Goal: Task Accomplishment & Management: Manage account settings

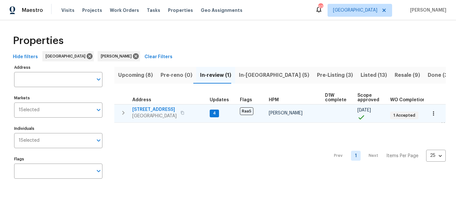
click at [163, 111] on span "4331 Wrexham Ct" at bounding box center [154, 109] width 44 height 6
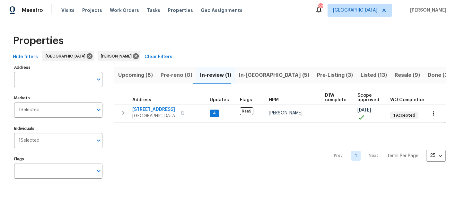
click at [251, 75] on span "In-reno (5)" at bounding box center [274, 75] width 70 height 9
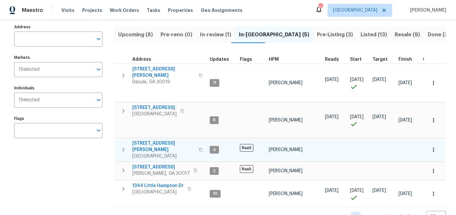
scroll to position [38, 0]
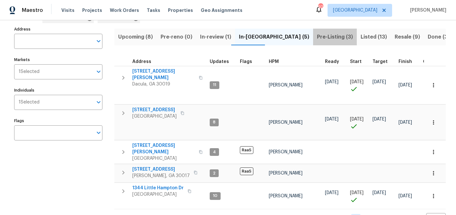
click at [317, 39] on span "Pre-Listing (3)" at bounding box center [335, 36] width 36 height 9
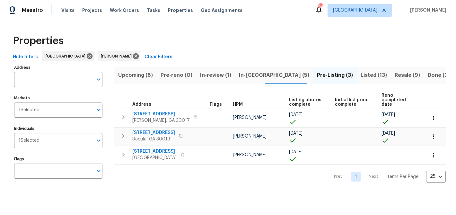
click at [243, 74] on span "In-reno (5)" at bounding box center [274, 75] width 70 height 9
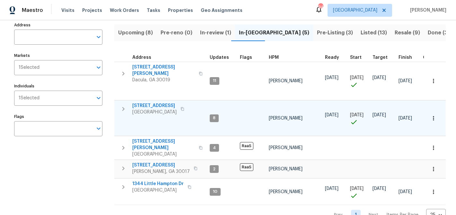
scroll to position [50, 0]
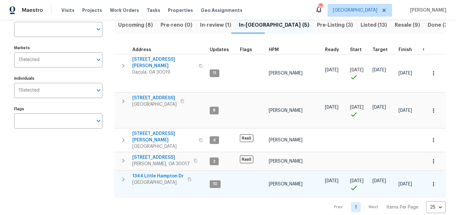
click at [155, 173] on span "1344 Little Hampton Dr" at bounding box center [157, 176] width 51 height 6
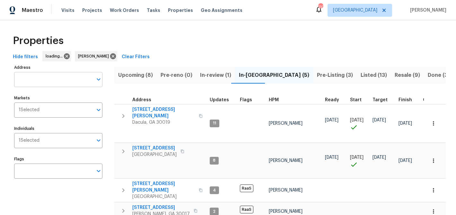
click at [61, 81] on input "Address" at bounding box center [53, 79] width 79 height 15
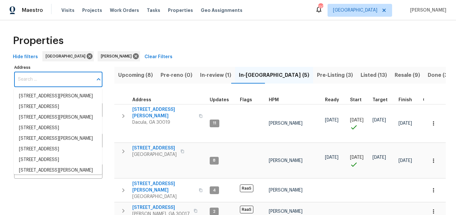
click at [61, 81] on input "Address" at bounding box center [53, 79] width 79 height 15
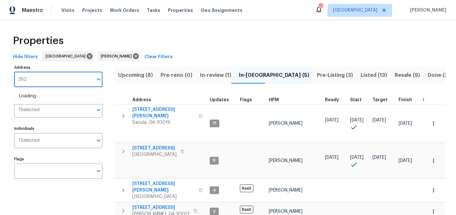
type input "2622"
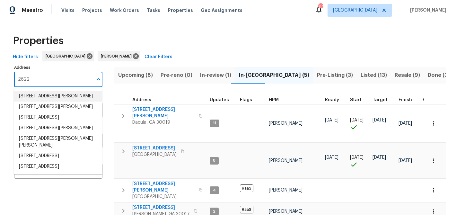
click at [62, 95] on li "2622 Abington Dr Snellville GA 30078" at bounding box center [58, 96] width 88 height 11
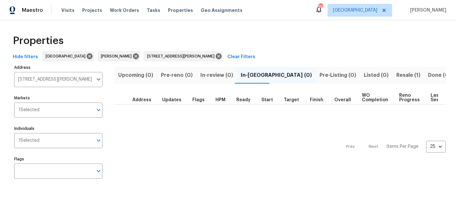
click at [396, 76] on span "Resale (1)" at bounding box center [408, 75] width 24 height 9
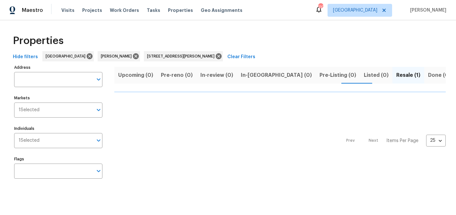
type input "2622 Abington Dr Snellville GA 30078"
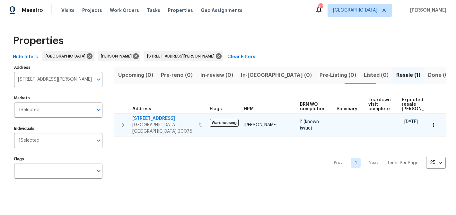
click at [137, 117] on span "2622 Abington Dr" at bounding box center [163, 118] width 63 height 6
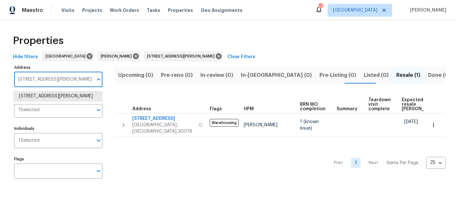
click at [47, 78] on input "2622 Abington Dr Snellville GA 30078" at bounding box center [53, 79] width 79 height 15
type input "1832 glenwood"
click at [59, 97] on li "1832 Glenwood Ln Snellville GA 30078" at bounding box center [58, 96] width 88 height 11
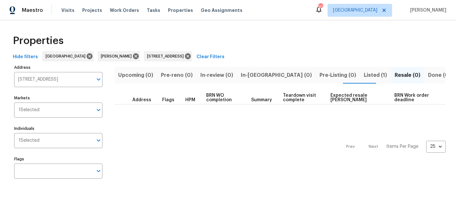
click at [364, 77] on span "Listed (1)" at bounding box center [375, 75] width 23 height 9
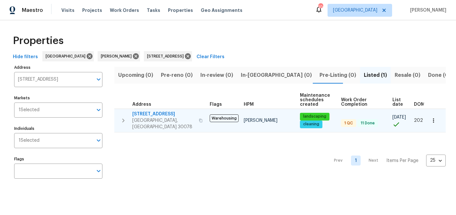
click at [154, 115] on span "[STREET_ADDRESS]" at bounding box center [163, 114] width 63 height 6
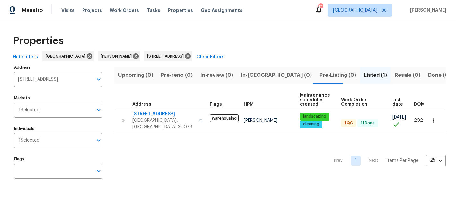
click at [249, 76] on span "In-reno (0)" at bounding box center [276, 75] width 71 height 9
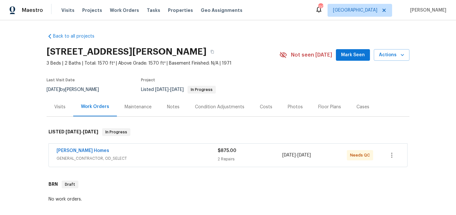
click at [349, 56] on span "Mark Seen" at bounding box center [353, 55] width 24 height 8
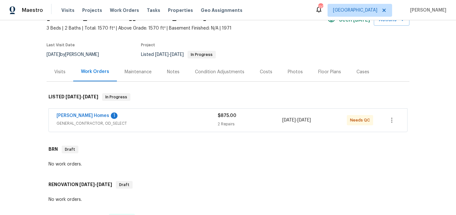
scroll to position [45, 0]
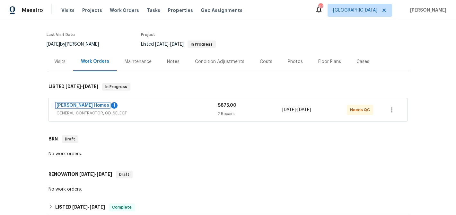
click at [79, 103] on link "[PERSON_NAME] Homes" at bounding box center [83, 105] width 53 height 4
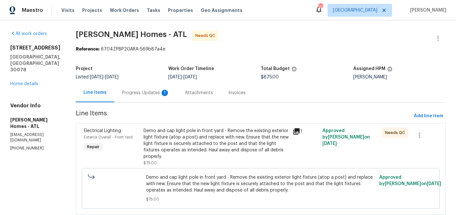
click at [137, 90] on div "Progress Updates 1" at bounding box center [146, 93] width 48 height 6
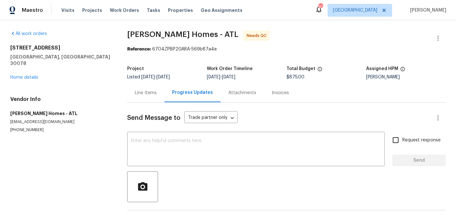
click at [141, 93] on div "Line Items" at bounding box center [146, 93] width 22 height 6
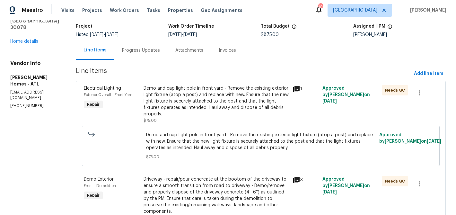
scroll to position [43, 0]
click at [206, 101] on div "Demo and cap light pole in front yard - Remove the existing exterior light fixt…" at bounding box center [216, 101] width 145 height 32
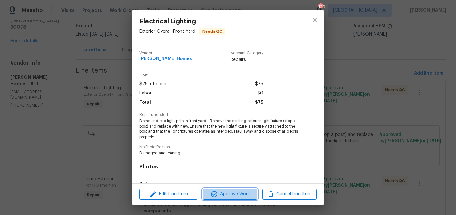
click at [230, 192] on span "Approve Work" at bounding box center [230, 194] width 50 height 8
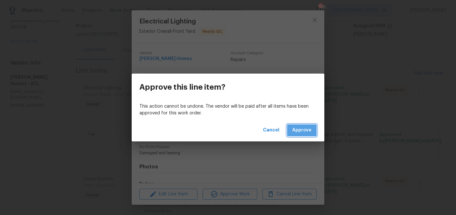
click at [296, 132] on span "Approve" at bounding box center [301, 130] width 19 height 8
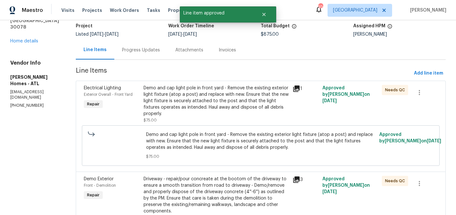
scroll to position [0, 0]
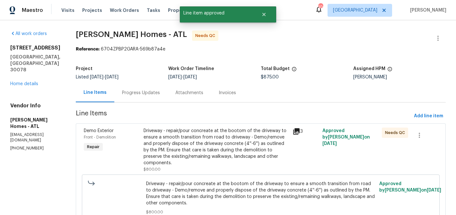
click at [247, 130] on div "Driveway - repair/pour concreate at the bootom of the driveway to ensure a smoo…" at bounding box center [216, 146] width 145 height 39
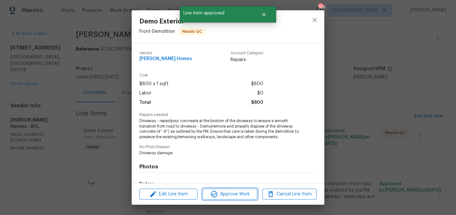
click at [241, 196] on span "Approve Work" at bounding box center [230, 194] width 50 height 8
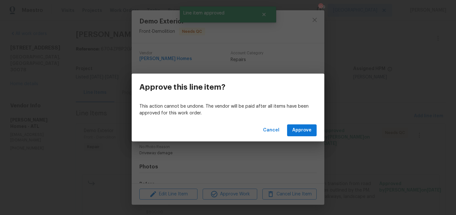
click at [311, 124] on div "Cancel Approve" at bounding box center [228, 130] width 193 height 22
click at [310, 129] on span "Approve" at bounding box center [301, 130] width 19 height 8
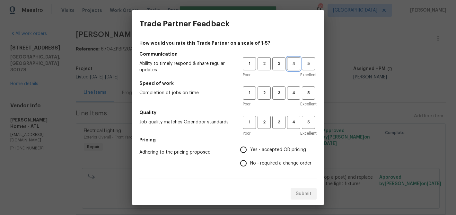
drag, startPoint x: 294, startPoint y: 61, endPoint x: 296, endPoint y: 85, distance: 24.2
click at [294, 61] on span "4" at bounding box center [294, 63] width 12 height 7
drag, startPoint x: 297, startPoint y: 94, endPoint x: 287, endPoint y: 109, distance: 17.5
click at [296, 95] on span "4" at bounding box center [294, 92] width 12 height 7
drag, startPoint x: 288, startPoint y: 118, endPoint x: 284, endPoint y: 121, distance: 4.8
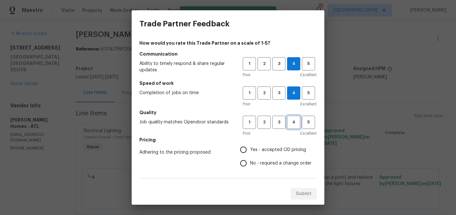
click at [288, 119] on span "4" at bounding box center [294, 121] width 12 height 7
click at [251, 146] on span "Yes - accepted OD pricing" at bounding box center [278, 149] width 56 height 7
click at [250, 146] on input "Yes - accepted OD pricing" at bounding box center [243, 149] width 13 height 13
radio input "true"
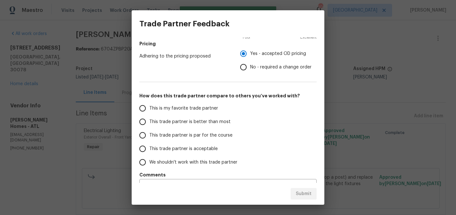
scroll to position [111, 0]
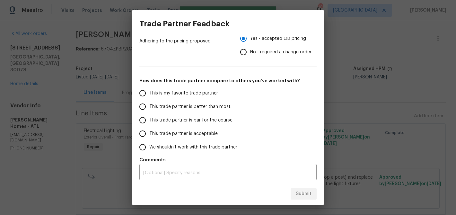
drag, startPoint x: 200, startPoint y: 107, endPoint x: 227, endPoint y: 121, distance: 30.9
click at [200, 107] on span "This trade partner is better than most" at bounding box center [189, 106] width 81 height 7
click at [149, 107] on input "This trade partner is better than most" at bounding box center [142, 106] width 13 height 13
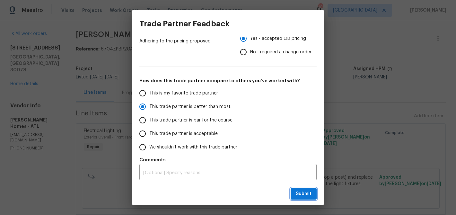
click at [298, 195] on span "Submit" at bounding box center [304, 194] width 16 height 8
radio input "true"
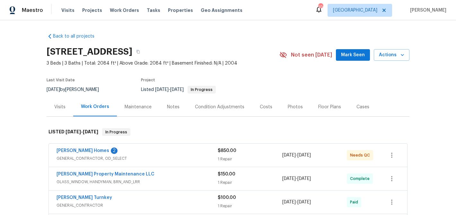
click at [358, 54] on span "Mark Seen" at bounding box center [353, 55] width 24 height 8
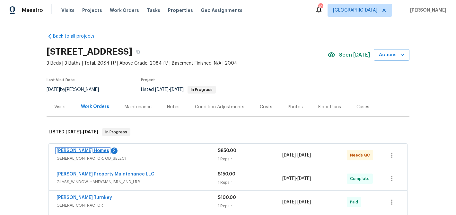
click at [87, 148] on link "[PERSON_NAME] Homes" at bounding box center [83, 150] width 53 height 4
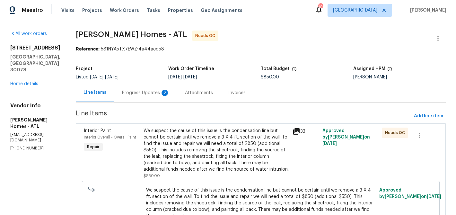
click at [140, 95] on div "Progress Updates 2" at bounding box center [146, 93] width 48 height 6
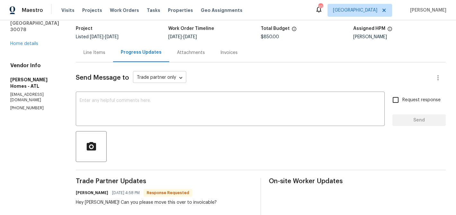
scroll to position [41, 0]
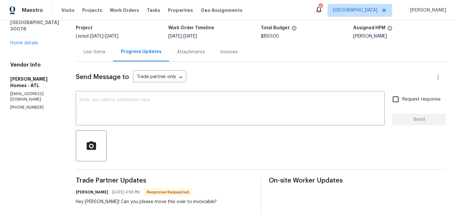
click at [86, 46] on div "Line Items" at bounding box center [94, 51] width 37 height 19
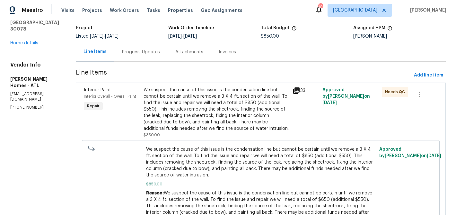
click at [248, 124] on div "We suspect the cause of this issue is the condensation line but cannot be certa…" at bounding box center [216, 109] width 145 height 45
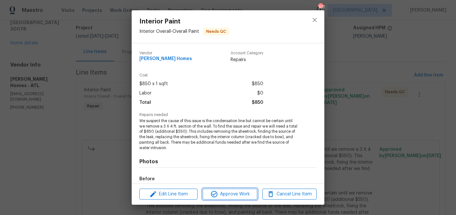
click at [243, 198] on button "Approve Work" at bounding box center [230, 193] width 54 height 11
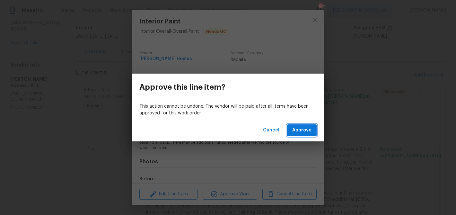
click at [289, 135] on button "Approve" at bounding box center [302, 130] width 30 height 12
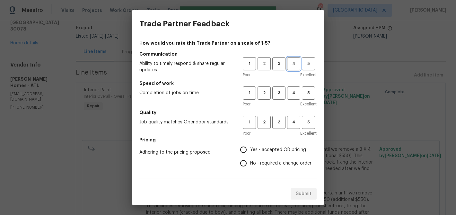
click at [294, 66] on span "4" at bounding box center [294, 63] width 12 height 7
click at [297, 95] on span "4" at bounding box center [294, 92] width 12 height 7
click at [295, 123] on span "4" at bounding box center [294, 121] width 12 height 7
click at [263, 149] on span "Yes - accepted OD pricing" at bounding box center [278, 149] width 56 height 7
click at [250, 149] on input "Yes - accepted OD pricing" at bounding box center [243, 149] width 13 height 13
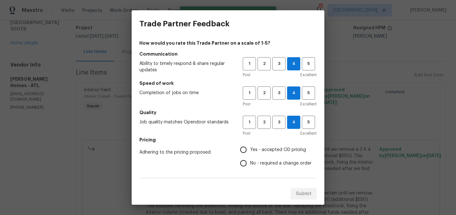
radio input "true"
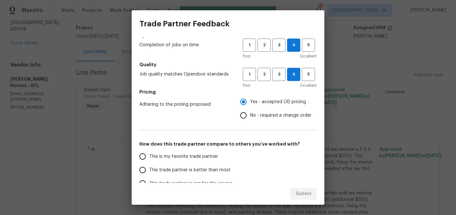
scroll to position [59, 0]
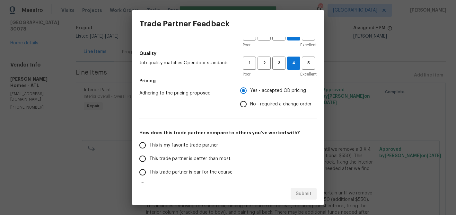
click at [211, 159] on span "This trade partner is better than most" at bounding box center [189, 158] width 81 height 7
click at [149, 159] on input "This trade partner is better than most" at bounding box center [142, 158] width 13 height 13
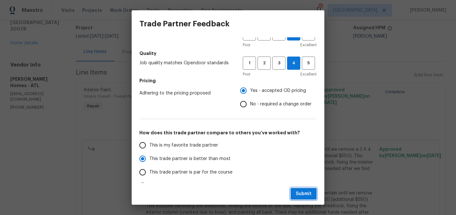
click at [306, 192] on span "Submit" at bounding box center [304, 194] width 16 height 8
radio input "true"
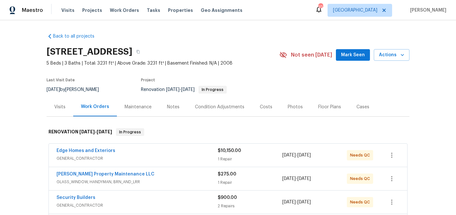
click at [358, 55] on span "Mark Seen" at bounding box center [353, 55] width 24 height 8
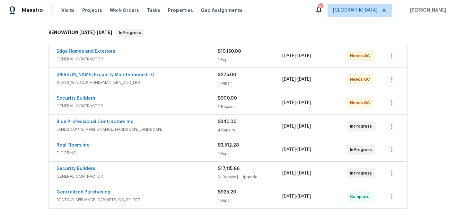
scroll to position [100, 0]
click at [150, 53] on div "Edge Homes and Exteriors" at bounding box center [137, 52] width 161 height 8
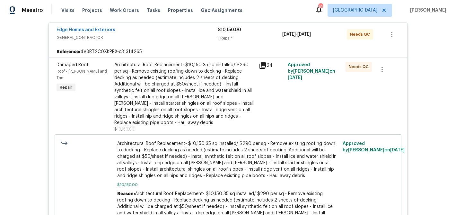
scroll to position [131, 0]
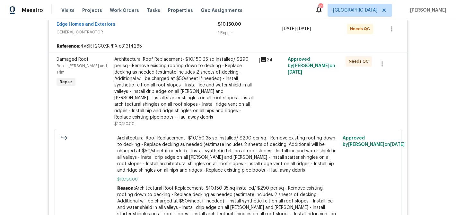
click at [202, 70] on div "Architectural Roof Replacement- $10,150 35 sq installed/ $290 per sq - Remove e…" at bounding box center [184, 88] width 141 height 64
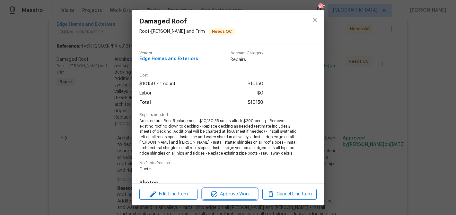
click at [226, 192] on span "Approve Work" at bounding box center [230, 194] width 50 height 8
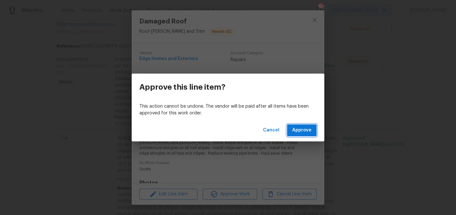
click at [302, 127] on span "Approve" at bounding box center [301, 130] width 19 height 8
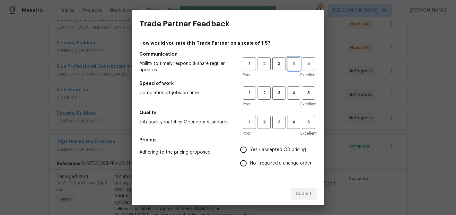
click at [294, 63] on span "4" at bounding box center [294, 63] width 12 height 7
drag, startPoint x: 295, startPoint y: 91, endPoint x: 287, endPoint y: 123, distance: 32.8
click at [295, 92] on span "4" at bounding box center [294, 92] width 12 height 7
drag, startPoint x: 291, startPoint y: 122, endPoint x: 287, endPoint y: 126, distance: 4.8
click at [290, 124] on span "4" at bounding box center [294, 121] width 12 height 7
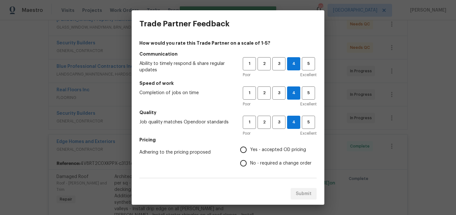
click at [266, 146] on span "Yes - accepted OD pricing" at bounding box center [278, 149] width 56 height 7
click at [250, 146] on input "Yes - accepted OD pricing" at bounding box center [243, 149] width 13 height 13
radio input "true"
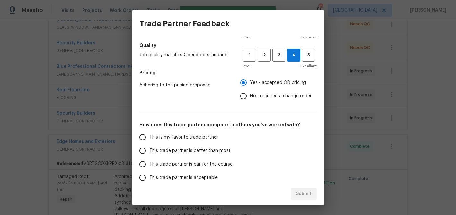
scroll to position [71, 0]
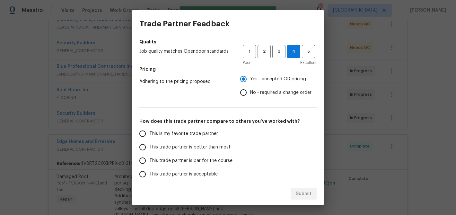
click at [203, 145] on span "This trade partner is better than most" at bounding box center [189, 147] width 81 height 7
click at [149, 145] on input "This trade partner is better than most" at bounding box center [142, 146] width 13 height 13
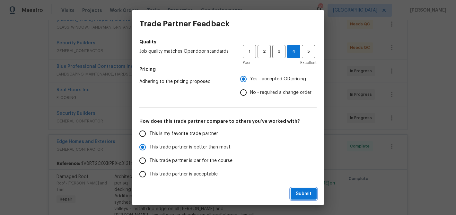
click at [305, 192] on span "Submit" at bounding box center [304, 194] width 16 height 8
radio input "true"
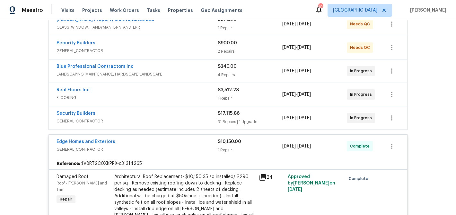
radio input "false"
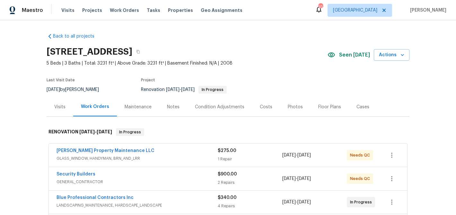
click at [167, 107] on div "Notes" at bounding box center [173, 107] width 13 height 6
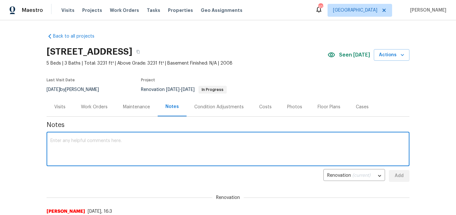
click at [162, 141] on textarea at bounding box center [227, 149] width 355 height 22
type textarea "Roof has been installed"
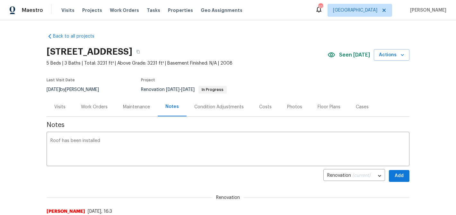
click at [410, 177] on div "Back to all projects [STREET_ADDRESS] 5 Beds | 3 Baths | Total: 3231 ft² | Abov…" at bounding box center [228, 117] width 456 height 195
click at [392, 175] on button "Add" at bounding box center [399, 176] width 21 height 12
drag, startPoint x: 86, startPoint y: 107, endPoint x: 96, endPoint y: 115, distance: 13.0
click at [86, 107] on div "Work Orders" at bounding box center [94, 107] width 27 height 6
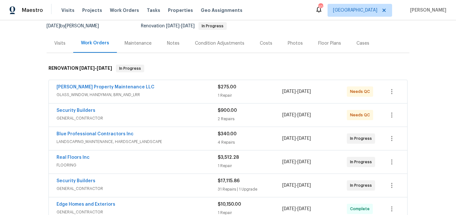
scroll to position [66, 0]
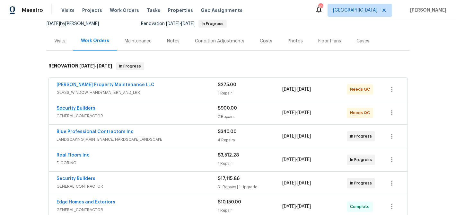
click at [72, 106] on span "Security Builders" at bounding box center [76, 108] width 39 height 6
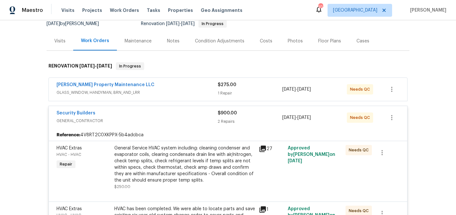
click at [155, 110] on div "Security Builders" at bounding box center [137, 114] width 161 height 8
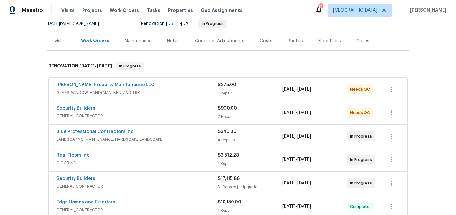
click at [164, 113] on span "GENERAL_CONTRACTOR" at bounding box center [137, 116] width 161 height 6
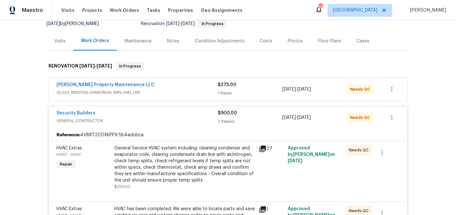
click at [190, 169] on div "General Service HVAC system including: cleaning condenser and evaporator coils,…" at bounding box center [184, 164] width 141 height 39
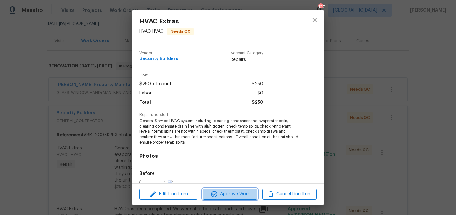
click at [210, 193] on icon "button" at bounding box center [214, 194] width 8 height 8
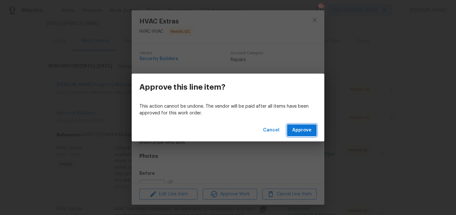
click at [302, 128] on span "Approve" at bounding box center [301, 130] width 19 height 8
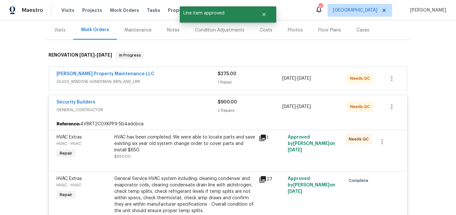
scroll to position [81, 0]
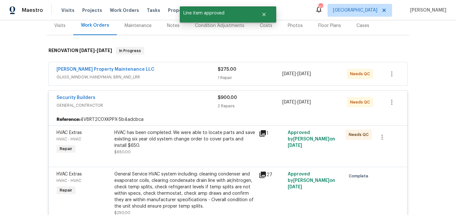
click at [179, 142] on div "HVAC has been completed. We were able to locate parts and save existing six yea…" at bounding box center [184, 138] width 141 height 19
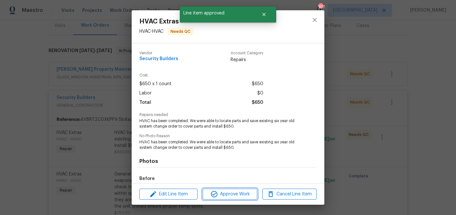
click at [220, 192] on span "Approve Work" at bounding box center [230, 194] width 50 height 8
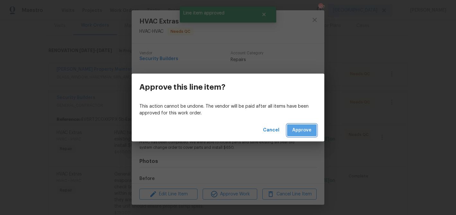
drag, startPoint x: 306, startPoint y: 130, endPoint x: 288, endPoint y: 130, distance: 17.7
click at [304, 130] on span "Approve" at bounding box center [301, 130] width 19 height 8
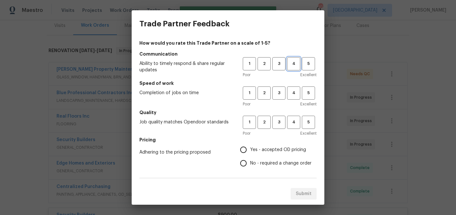
drag, startPoint x: 294, startPoint y: 59, endPoint x: 294, endPoint y: 63, distance: 3.9
click at [294, 61] on button "4" at bounding box center [293, 63] width 13 height 13
click at [294, 88] on button "4" at bounding box center [293, 92] width 13 height 13
click at [295, 123] on span "4" at bounding box center [294, 121] width 12 height 7
click at [258, 148] on span "Yes - accepted OD pricing" at bounding box center [278, 149] width 56 height 7
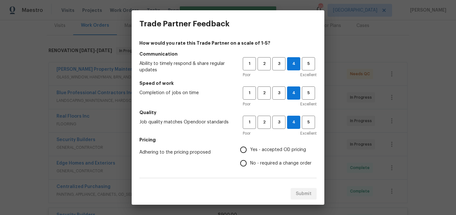
click at [250, 148] on input "Yes - accepted OD pricing" at bounding box center [243, 149] width 13 height 13
radio input "true"
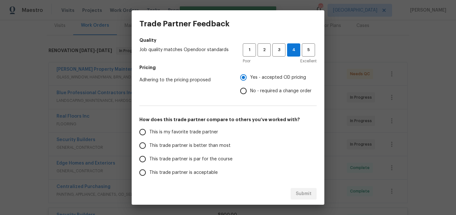
click at [221, 144] on span "This trade partner is better than most" at bounding box center [189, 145] width 81 height 7
click at [149, 144] on input "This trade partner is better than most" at bounding box center [142, 145] width 13 height 13
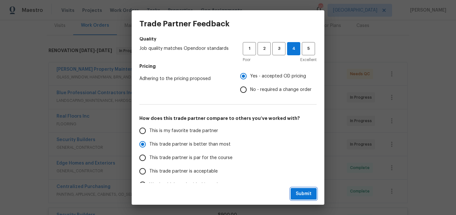
click at [304, 193] on span "Submit" at bounding box center [304, 194] width 16 height 8
radio input "true"
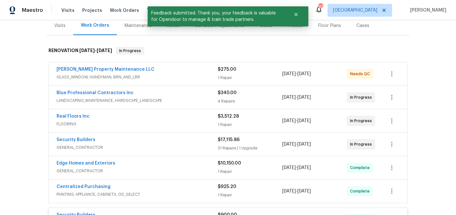
click at [163, 70] on div "[PERSON_NAME] Property Maintenance LLC" at bounding box center [137, 70] width 161 height 8
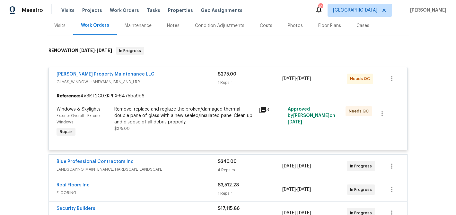
click at [193, 127] on div "Remove, replace and reglaze the broken/damaged thermal double pane of glass wit…" at bounding box center [184, 119] width 141 height 26
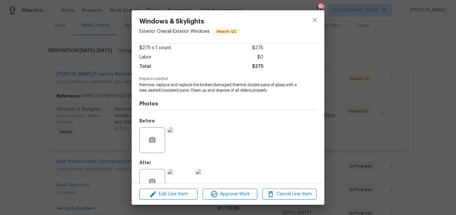
scroll to position [54, 0]
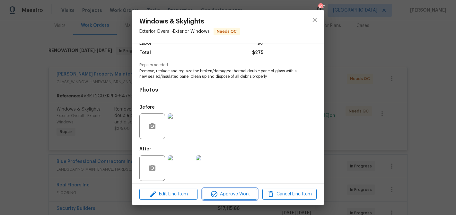
click at [222, 192] on span "Approve Work" at bounding box center [230, 194] width 50 height 8
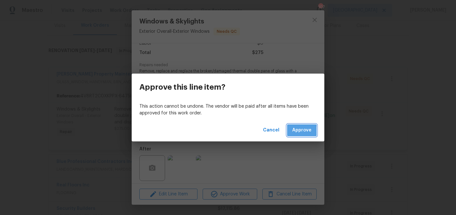
click at [291, 131] on button "Approve" at bounding box center [302, 130] width 30 height 12
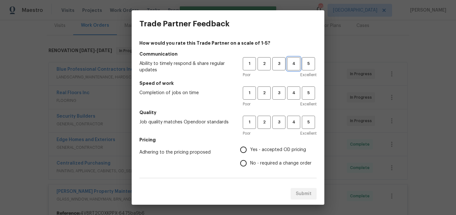
click at [296, 58] on button "4" at bounding box center [293, 63] width 13 height 13
drag, startPoint x: 295, startPoint y: 94, endPoint x: 295, endPoint y: 113, distance: 19.6
click at [295, 94] on span "4" at bounding box center [294, 92] width 12 height 7
click at [295, 120] on span "4" at bounding box center [294, 121] width 12 height 7
drag, startPoint x: 278, startPoint y: 150, endPoint x: 267, endPoint y: 142, distance: 13.9
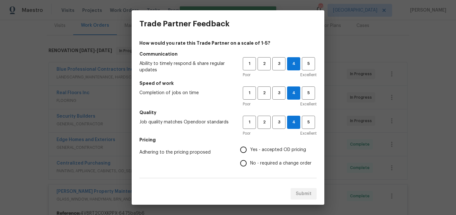
click at [277, 150] on span "Yes - accepted OD pricing" at bounding box center [278, 149] width 56 height 7
click at [250, 150] on input "Yes - accepted OD pricing" at bounding box center [243, 149] width 13 height 13
radio input "true"
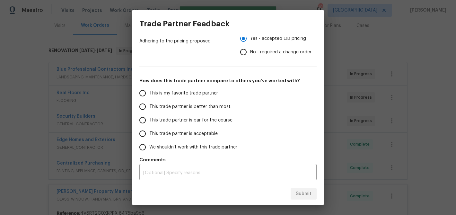
click at [221, 109] on span "This trade partner is better than most" at bounding box center [189, 106] width 81 height 7
click at [149, 109] on input "This trade partner is better than most" at bounding box center [142, 106] width 13 height 13
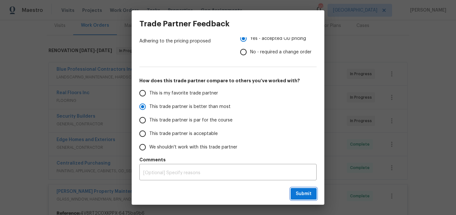
click at [306, 194] on span "Submit" at bounding box center [304, 194] width 16 height 8
radio input "true"
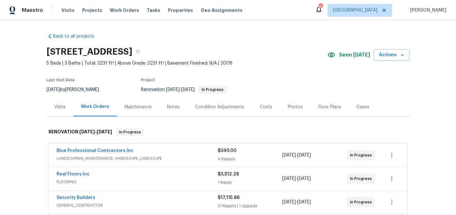
click at [169, 104] on div "Notes" at bounding box center [173, 107] width 13 height 6
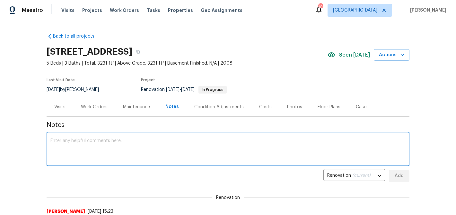
click at [147, 138] on textarea at bounding box center [227, 149] width 355 height 22
type textarea "HVAC repairs have been made as well as Window repairs"
click at [398, 173] on span "Add" at bounding box center [399, 176] width 10 height 8
click at [213, 144] on textarea at bounding box center [227, 149] width 355 height 22
type textarea "Appliances have not yet been delivered"
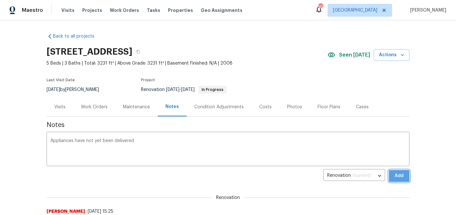
click at [401, 176] on span "Add" at bounding box center [399, 176] width 10 height 8
